Goal: Task Accomplishment & Management: Manage account settings

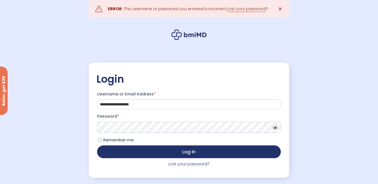
click at [97, 145] on button "Log in" at bounding box center [189, 151] width 184 height 13
click at [186, 166] on link "Lost your password?" at bounding box center [189, 164] width 41 height 6
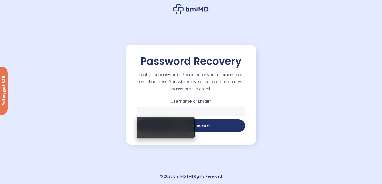
click at [172, 107] on input "Username or Email *" at bounding box center [191, 112] width 108 height 10
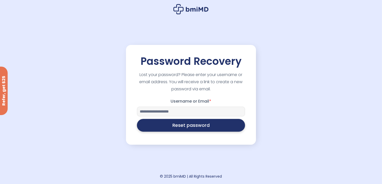
type input "**********"
click at [193, 124] on button "Reset password" at bounding box center [191, 125] width 108 height 13
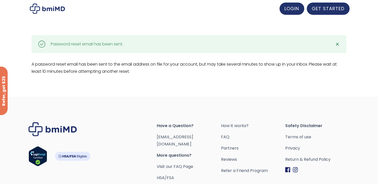
click at [337, 42] on span "✕" at bounding box center [337, 44] width 4 height 7
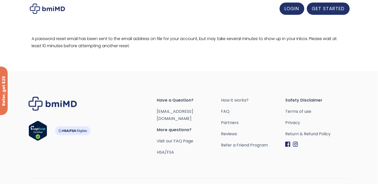
click at [40, 8] on img at bounding box center [47, 9] width 35 height 10
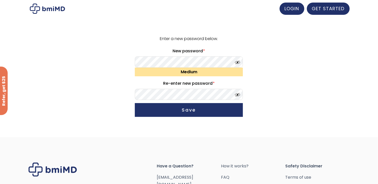
click at [135, 103] on button "Save" at bounding box center [189, 110] width 108 height 14
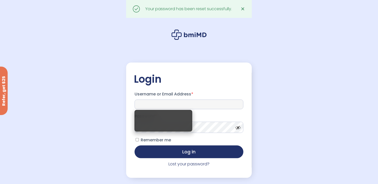
click at [153, 103] on input "Username or Email Address *" at bounding box center [189, 104] width 109 height 10
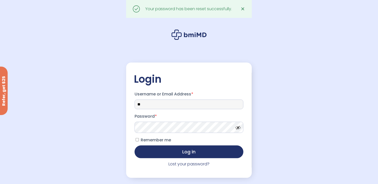
type input "*"
type input "**********"
click at [156, 115] on span "*" at bounding box center [156, 116] width 2 height 6
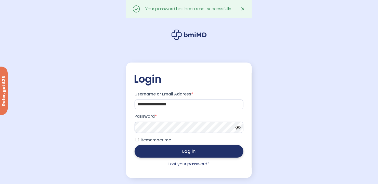
click at [170, 155] on button "Log in" at bounding box center [189, 151] width 109 height 13
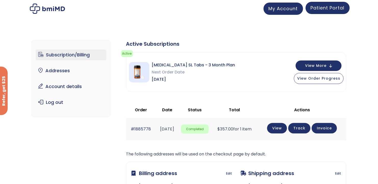
click at [321, 6] on span "Patient Portal" at bounding box center [328, 8] width 34 height 6
click at [329, 7] on span "Patient Portal" at bounding box center [328, 8] width 34 height 6
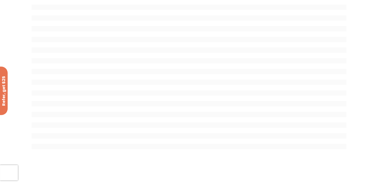
scroll to position [24, 0]
